Goal: Task Accomplishment & Management: Manage account settings

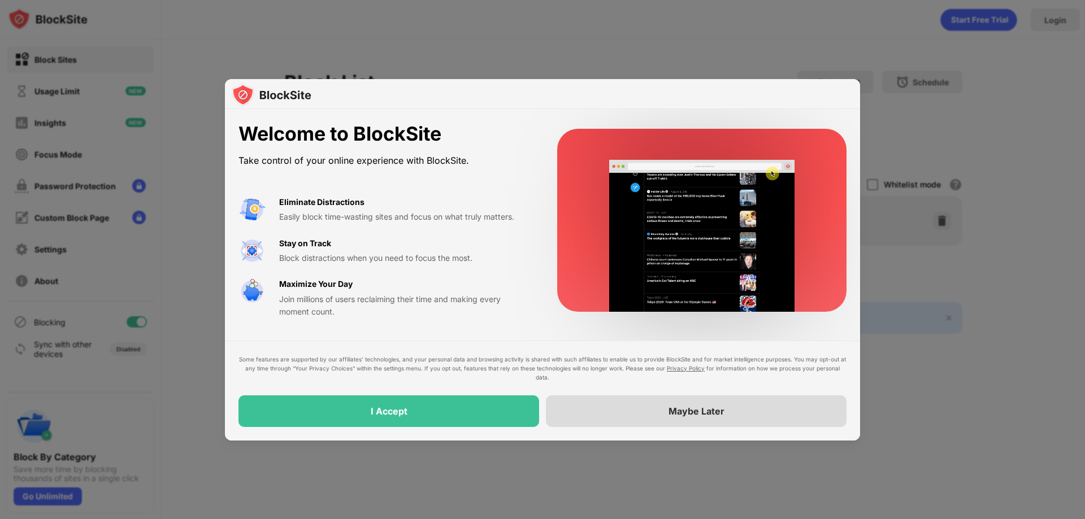
click at [607, 420] on div "Maybe Later" at bounding box center [696, 411] width 301 height 32
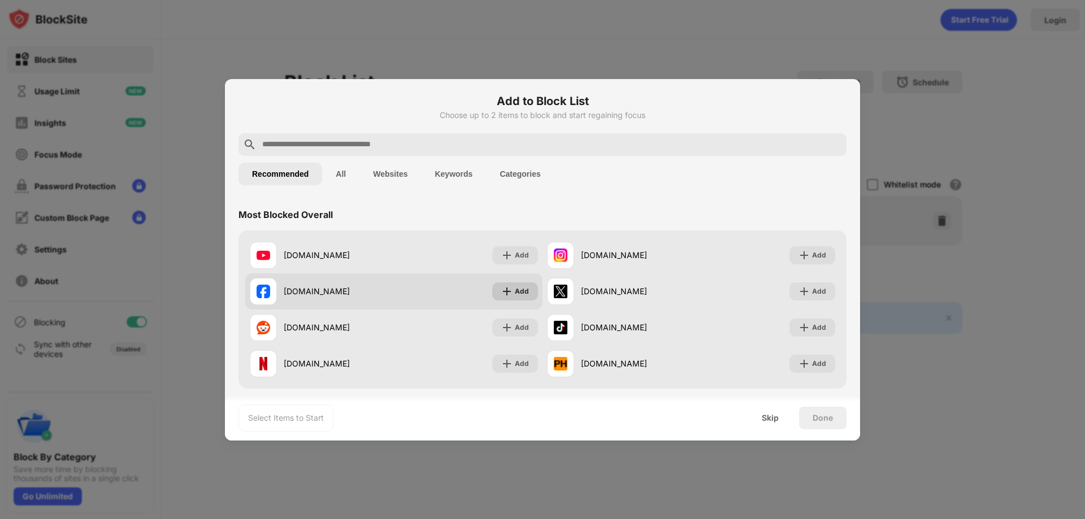
click at [503, 292] on img at bounding box center [506, 291] width 11 height 11
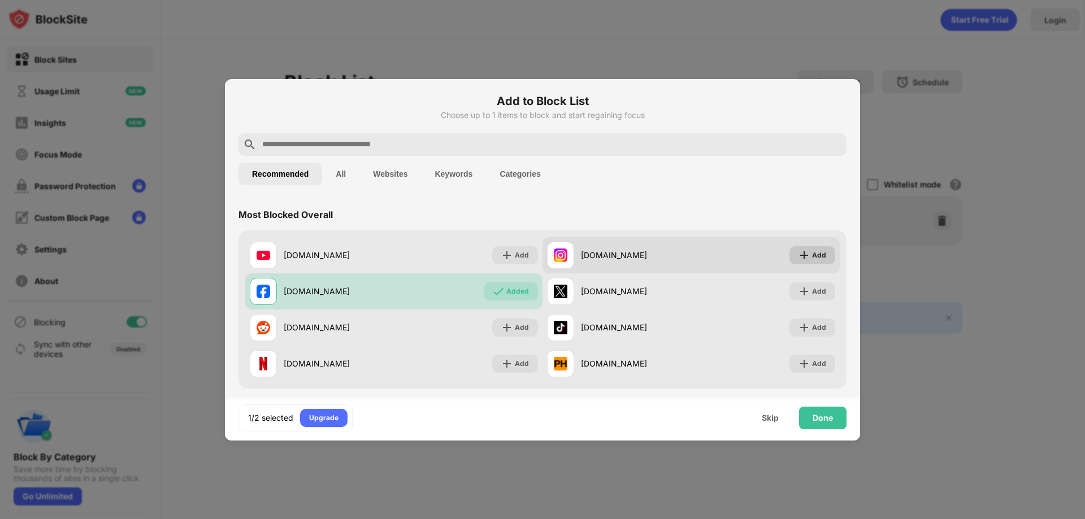
click at [812, 254] on div "Add" at bounding box center [819, 255] width 14 height 11
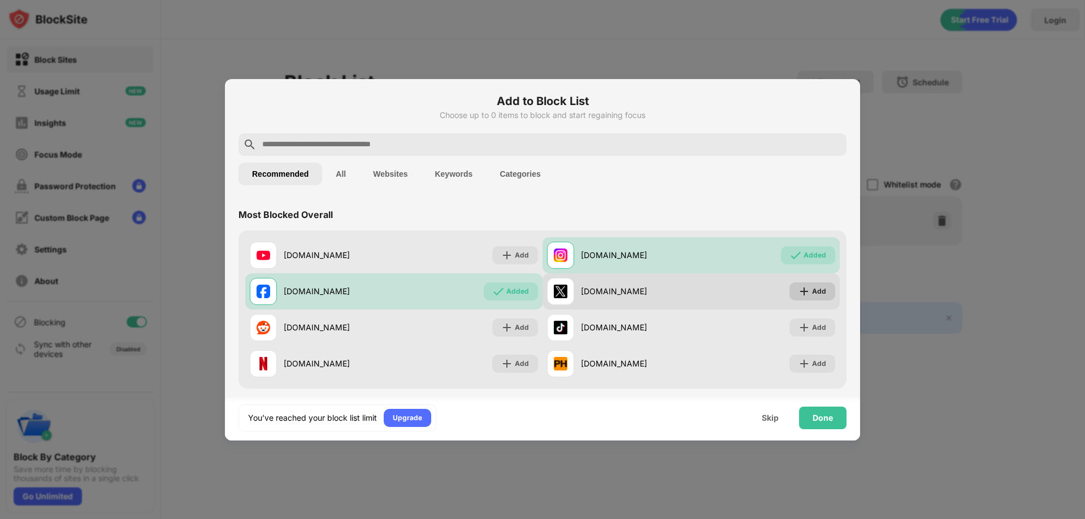
click at [812, 287] on div "Add" at bounding box center [819, 291] width 14 height 11
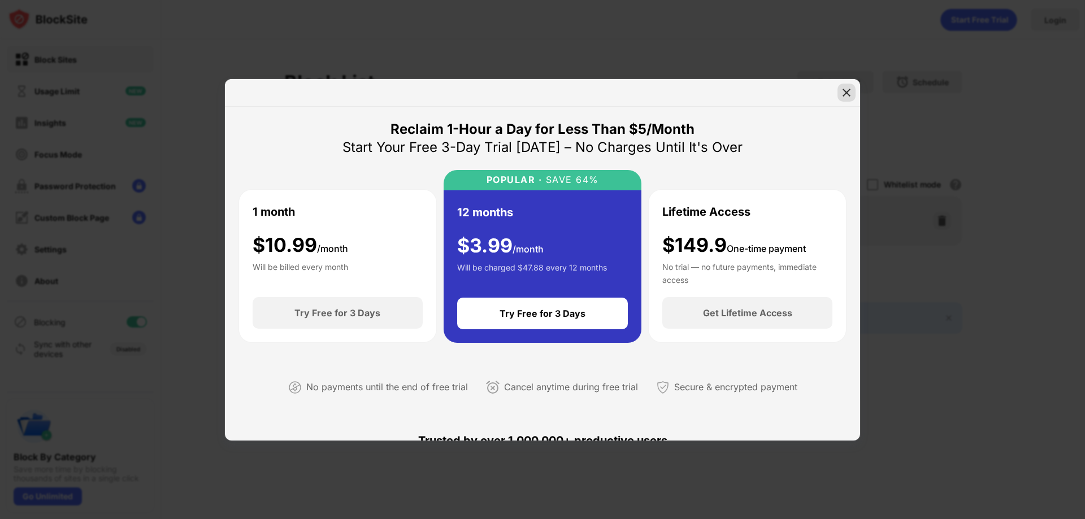
click at [854, 94] on div at bounding box center [846, 93] width 18 height 18
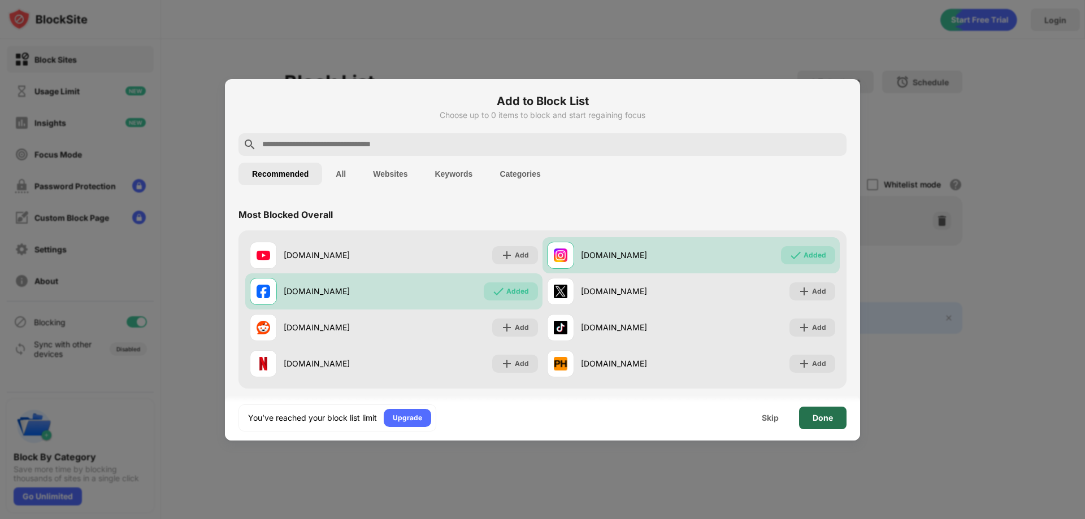
click at [827, 414] on div "Done" at bounding box center [822, 418] width 20 height 9
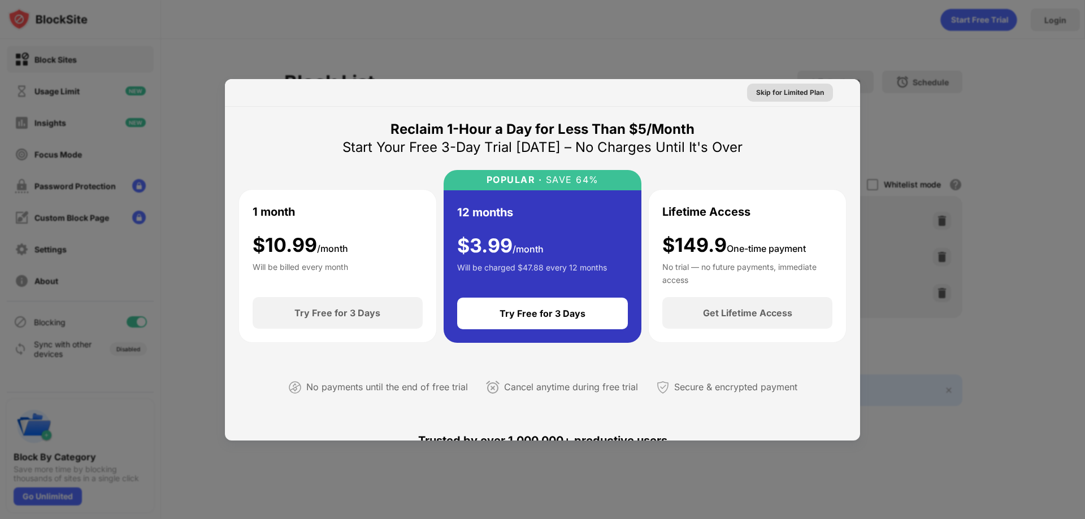
click at [778, 96] on div "Skip for Limited Plan" at bounding box center [790, 92] width 68 height 11
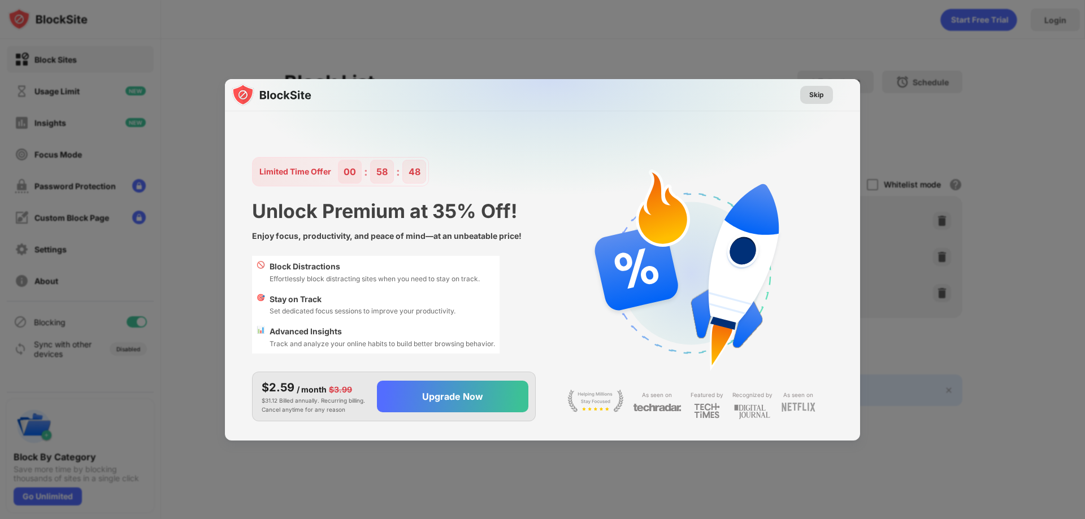
click at [825, 96] on div "Skip" at bounding box center [816, 95] width 33 height 18
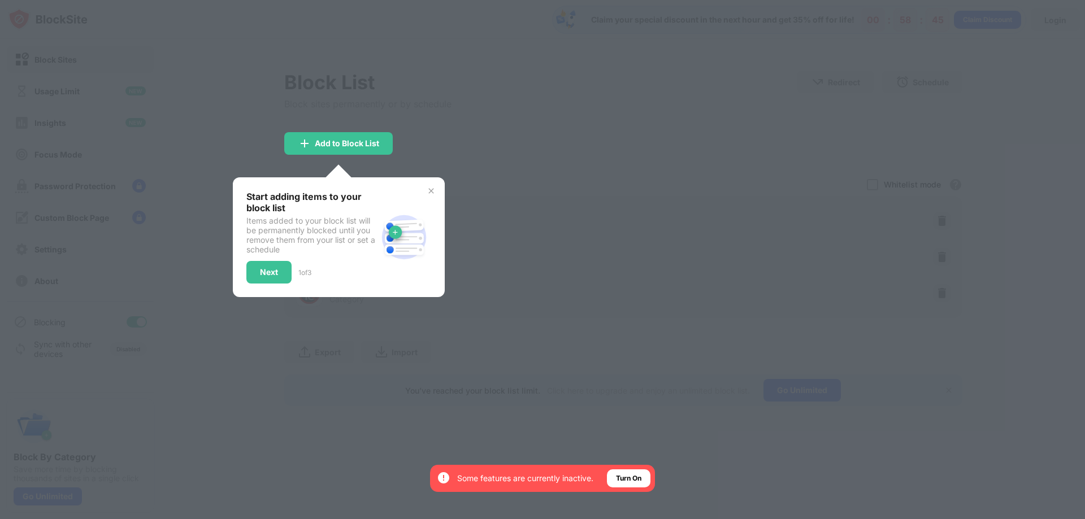
click at [428, 189] on img at bounding box center [431, 190] width 9 height 9
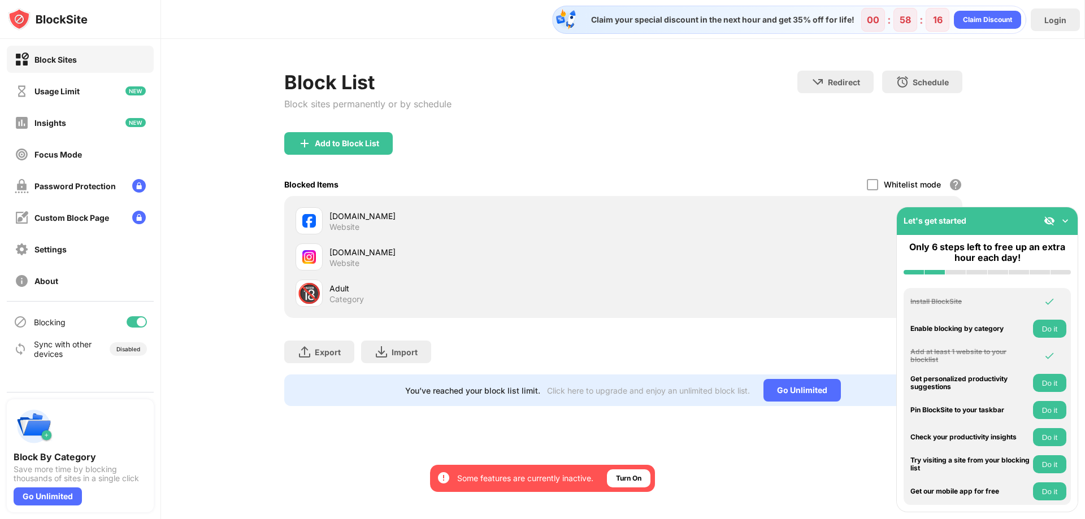
click at [1065, 224] on img at bounding box center [1064, 220] width 11 height 11
